Goal: Check status: Check status

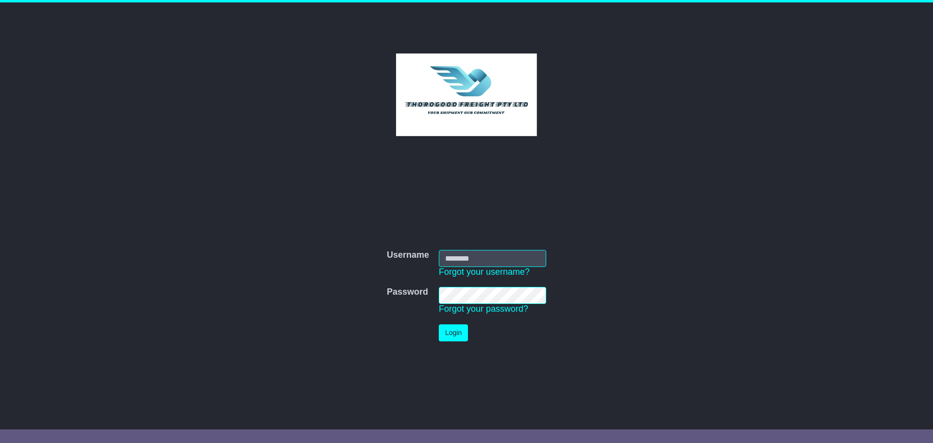
type input "***"
click at [460, 335] on button "Login" at bounding box center [453, 332] width 29 height 17
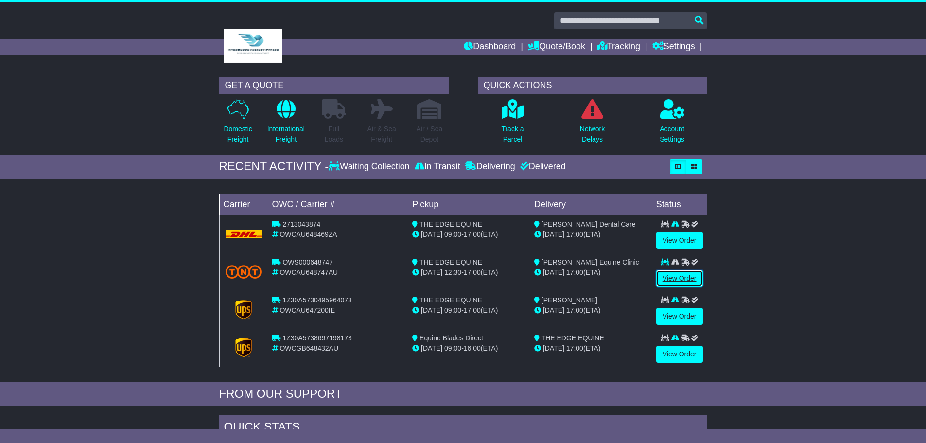
click at [673, 277] on link "View Order" at bounding box center [679, 278] width 47 height 17
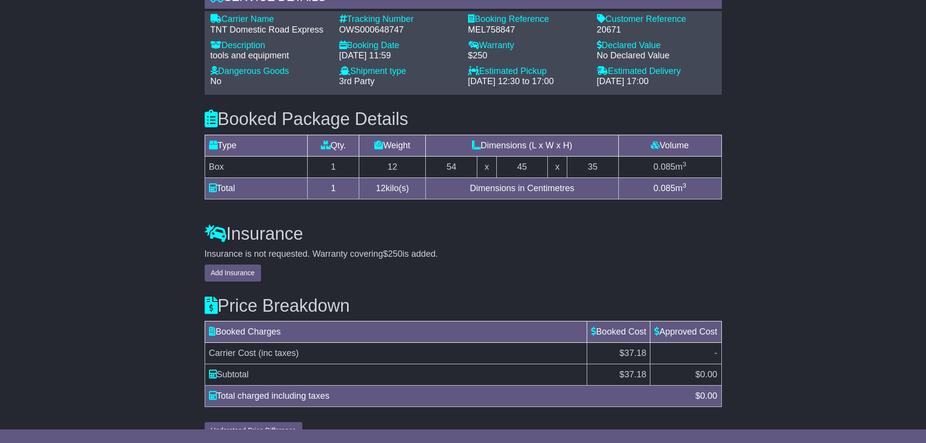
scroll to position [716, 0]
